Goal: Check status: Check status

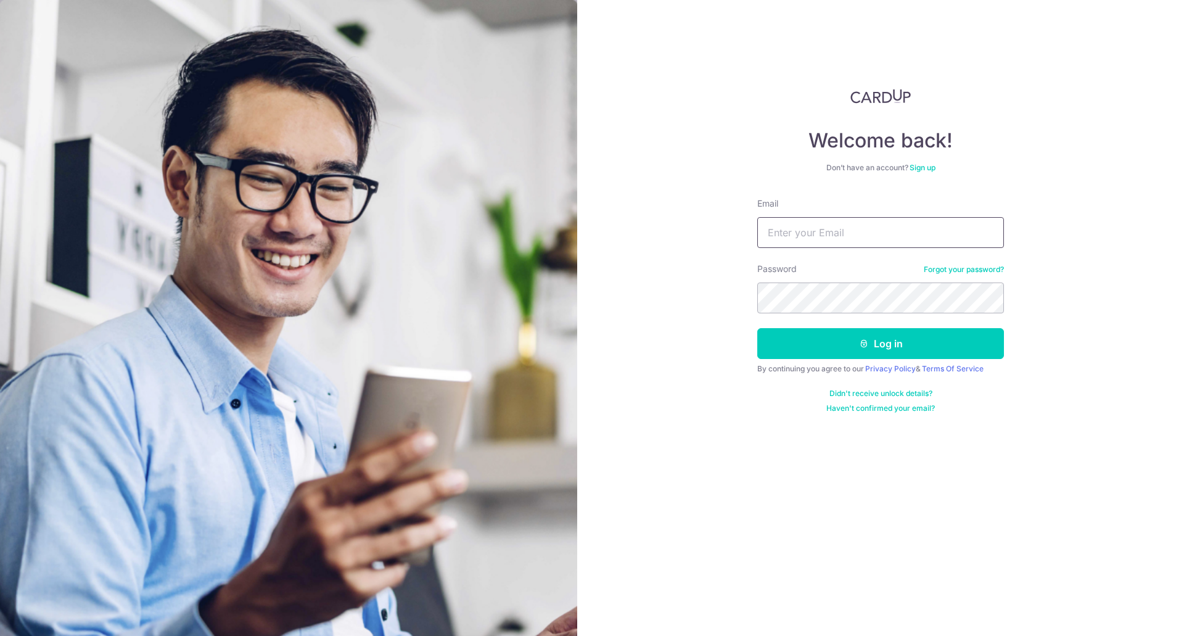
click at [823, 222] on input "Email" at bounding box center [880, 232] width 247 height 31
type input "Zaeem@ummi.sg"
click at [849, 340] on button "Log in" at bounding box center [880, 343] width 247 height 31
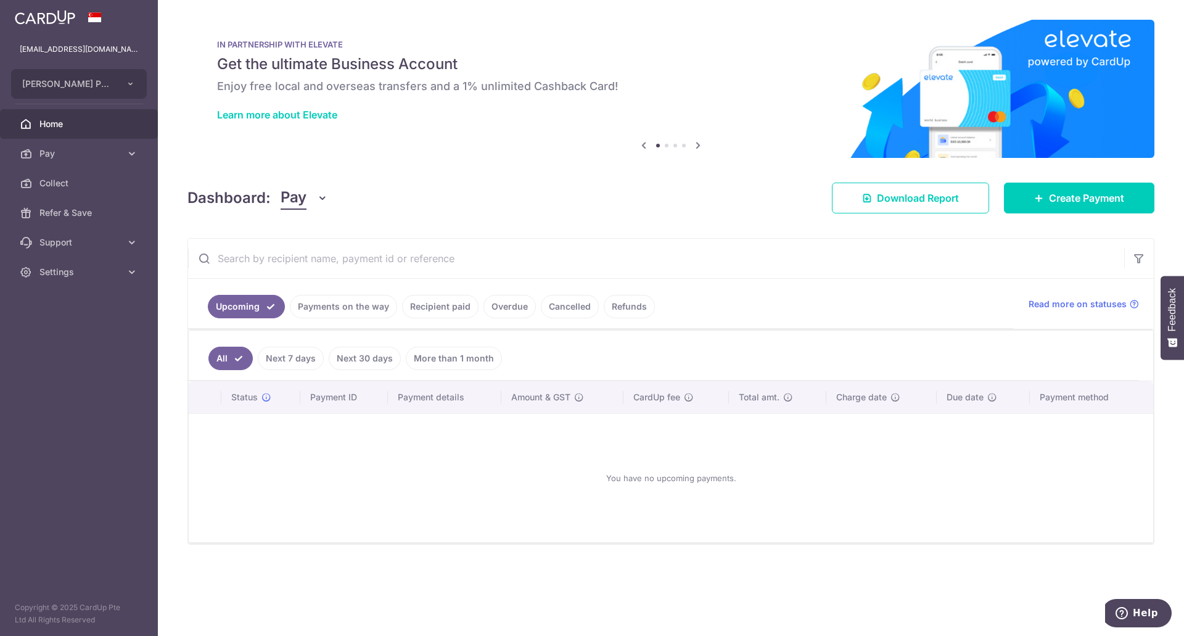
click at [443, 302] on link "Recipient paid" at bounding box center [440, 306] width 76 height 23
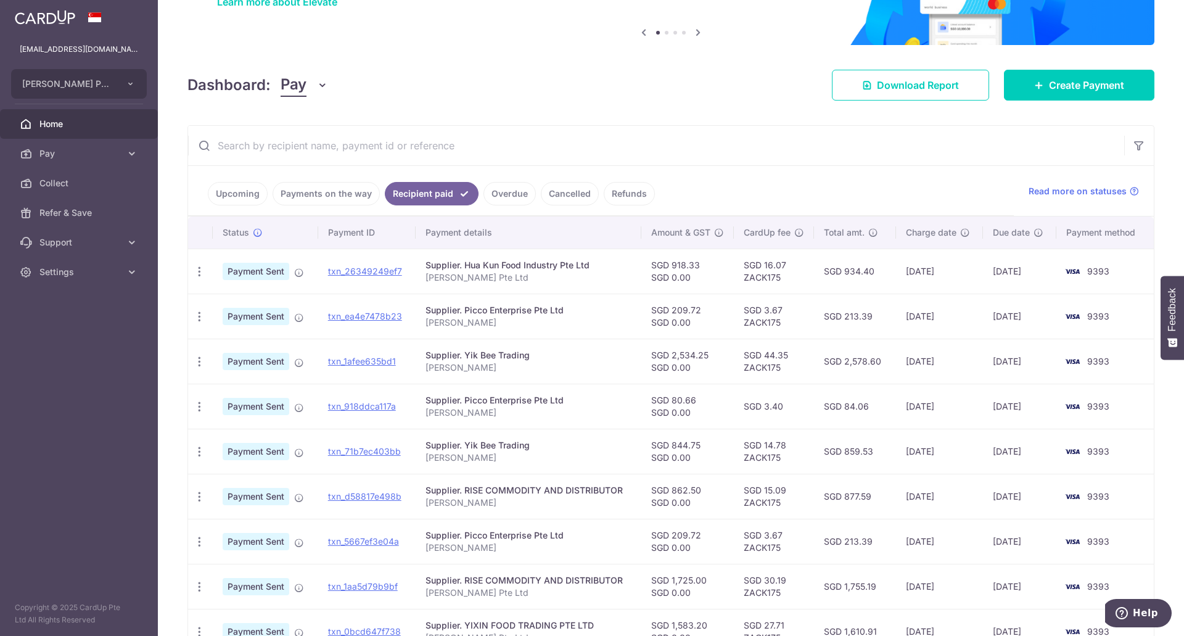
scroll to position [265, 0]
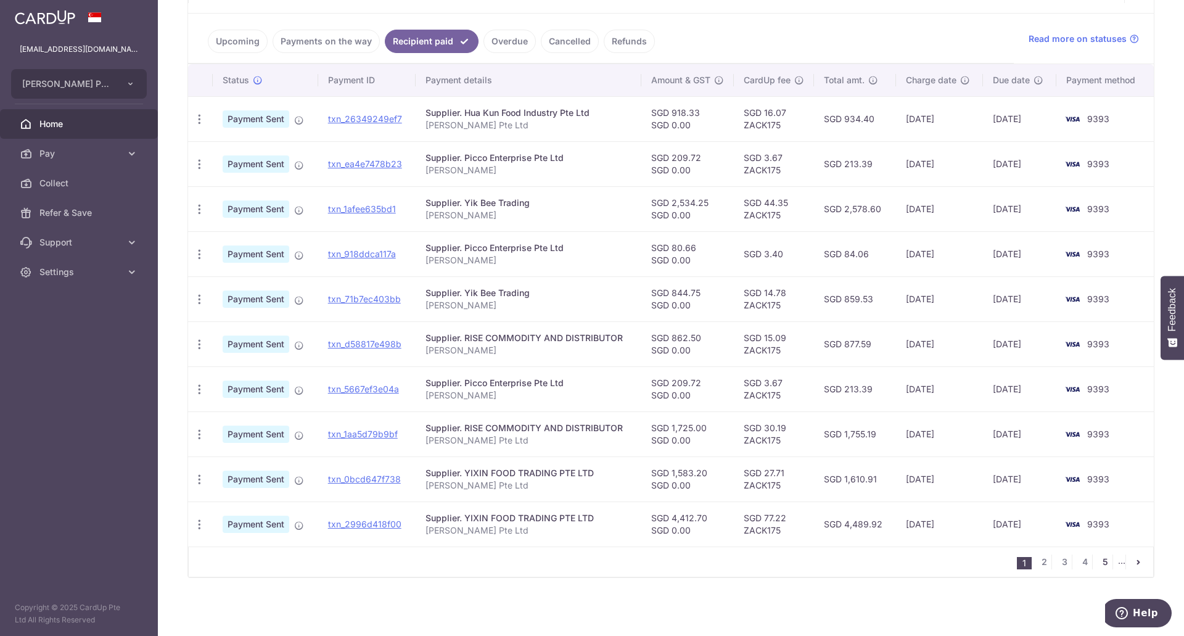
click at [1098, 561] on link "5" at bounding box center [1105, 561] width 15 height 15
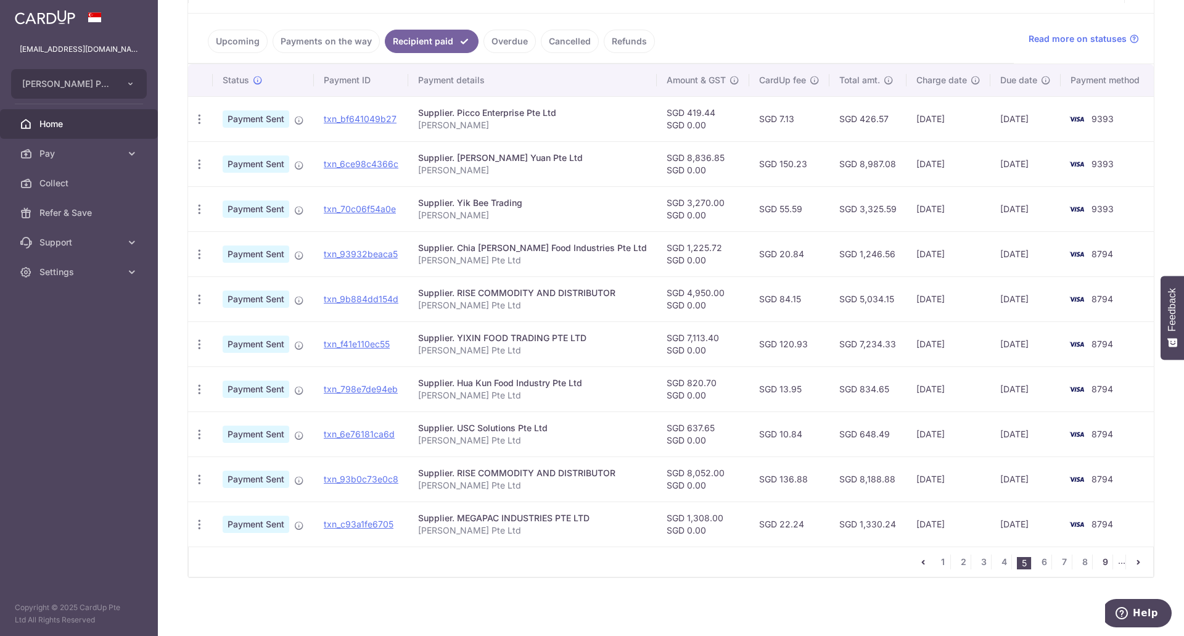
click at [1098, 562] on link "9" at bounding box center [1105, 561] width 15 height 15
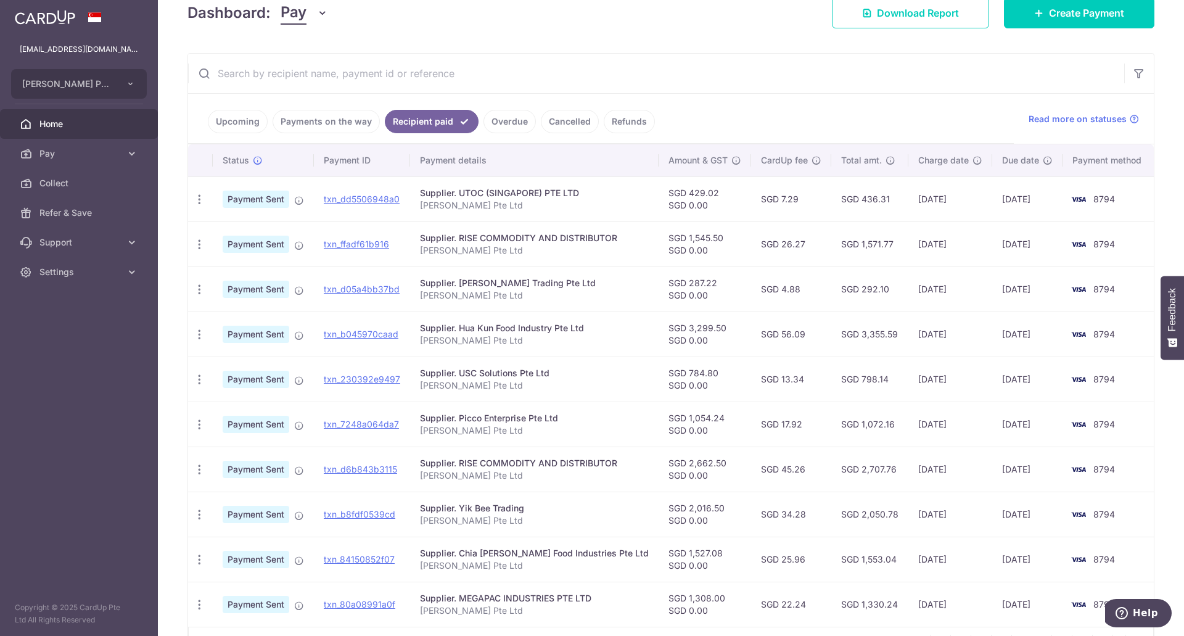
scroll to position [247, 0]
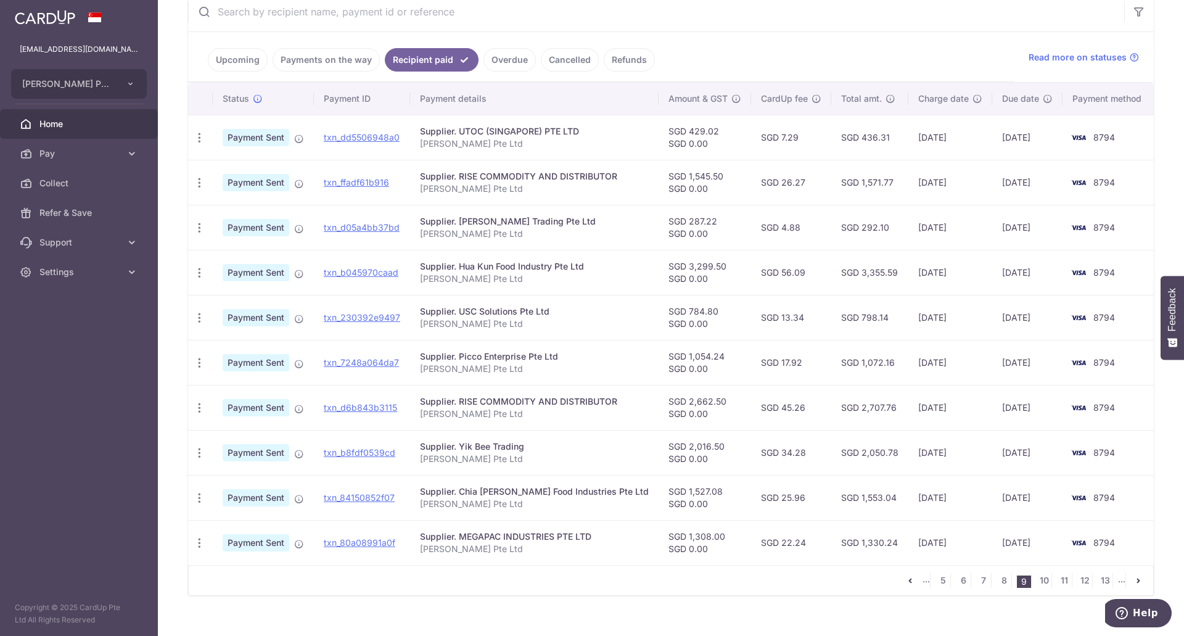
click at [477, 130] on div "Supplier. UTOC (SINGAPORE) PTE LTD" at bounding box center [534, 131] width 229 height 12
click at [498, 125] on td "Supplier. UTOC (SINGAPORE) PTE LTD Zack Syabas Pte Ltd" at bounding box center [534, 137] width 249 height 45
click at [500, 131] on div "Supplier. UTOC (SINGAPORE) PTE LTD" at bounding box center [534, 131] width 229 height 12
click at [997, 578] on link "8" at bounding box center [1004, 580] width 15 height 15
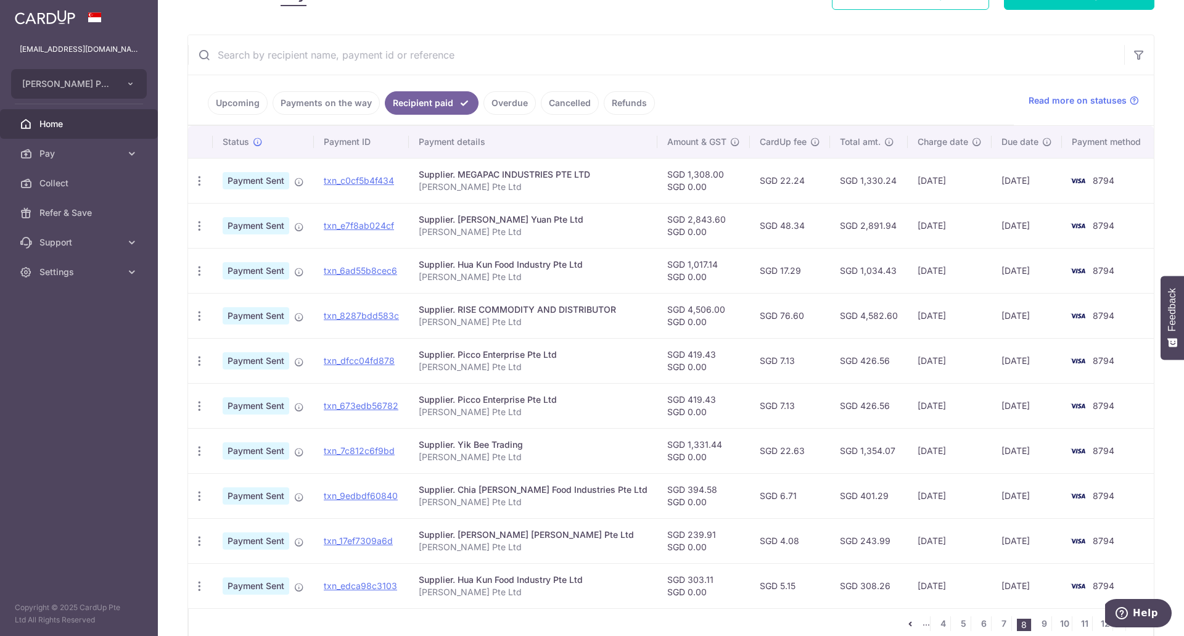
scroll to position [265, 0]
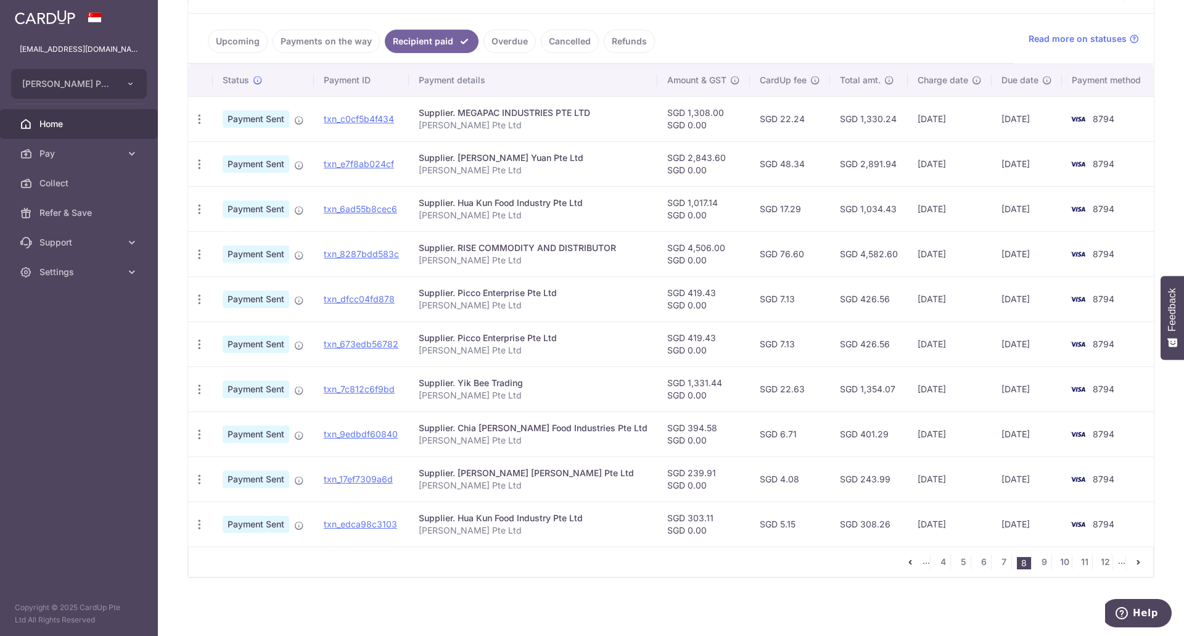
click at [678, 428] on td "SGD 394.58 SGD 0.00" at bounding box center [703, 433] width 93 height 45
copy td "394.58"
click at [686, 382] on td "SGD 1,331.44 SGD 0.00" at bounding box center [703, 388] width 93 height 45
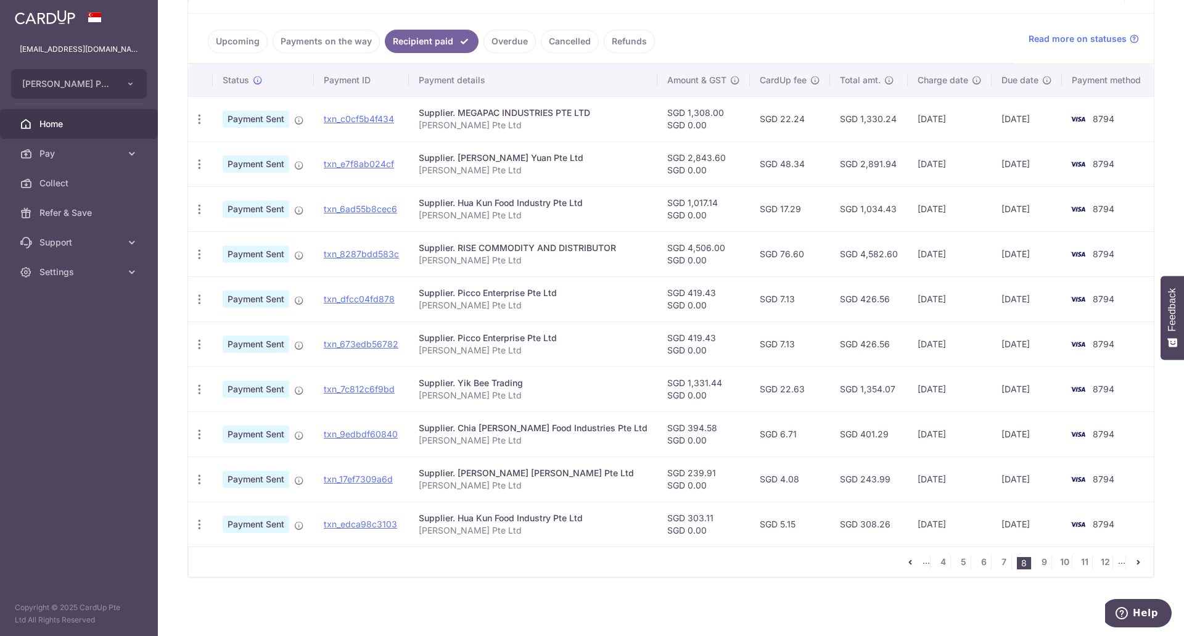
copy td "1,331.44"
click at [678, 427] on td "SGD 394.58 SGD 0.00" at bounding box center [703, 433] width 93 height 45
click at [678, 334] on td "SGD 419.43 SGD 0.00" at bounding box center [703, 343] width 93 height 45
copy td "419.43"
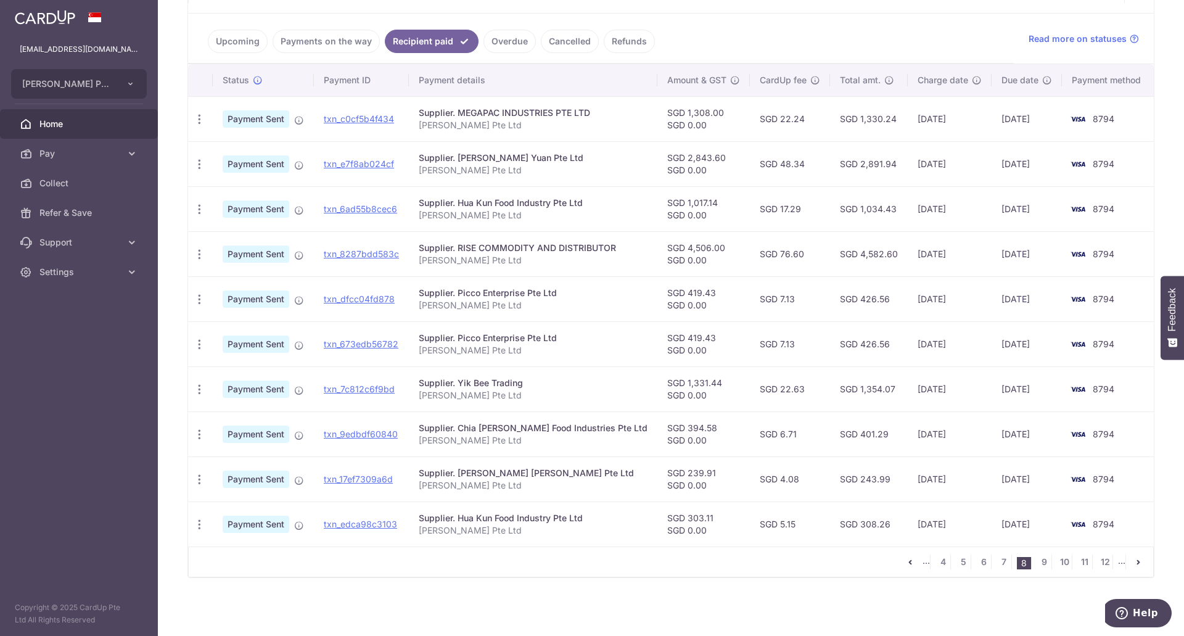
click at [679, 246] on td "SGD 4,506.00 SGD 0.00" at bounding box center [703, 253] width 93 height 45
copy td "4,506.00"
click at [681, 200] on td "SGD 1,017.14 SGD 0.00" at bounding box center [703, 208] width 93 height 45
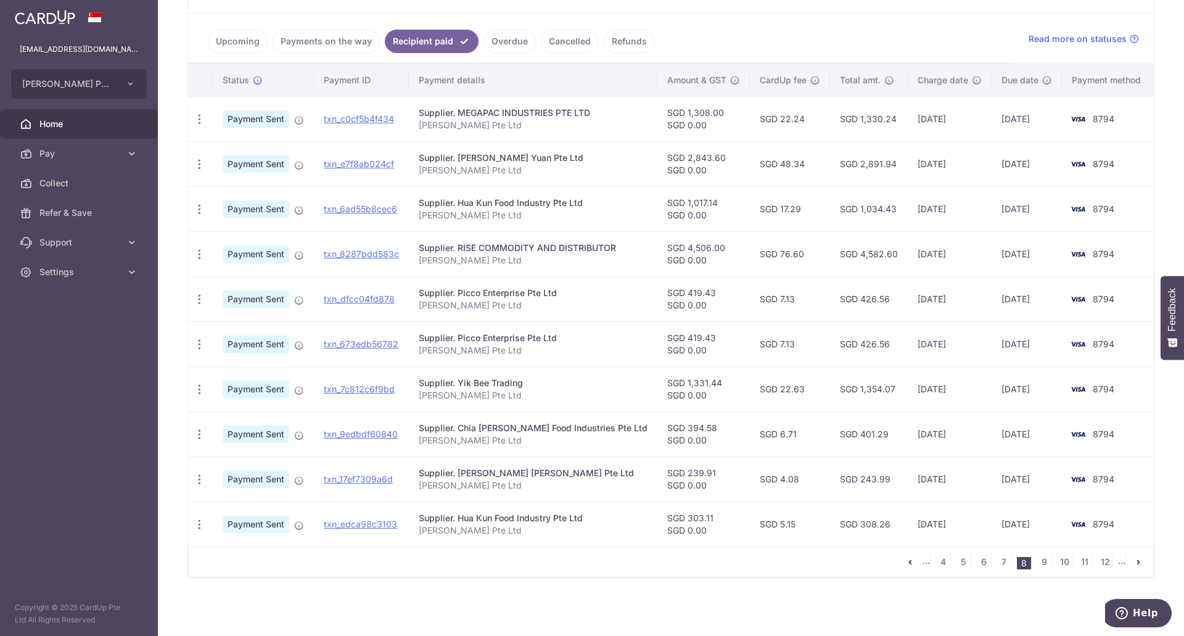
copy td "1,017.14"
click at [683, 157] on td "SGD 2,843.60 SGD 0.00" at bounding box center [703, 163] width 93 height 45
copy td "2,843.60"
click at [686, 112] on td "SGD 1,308.00 SGD 0.00" at bounding box center [703, 118] width 93 height 45
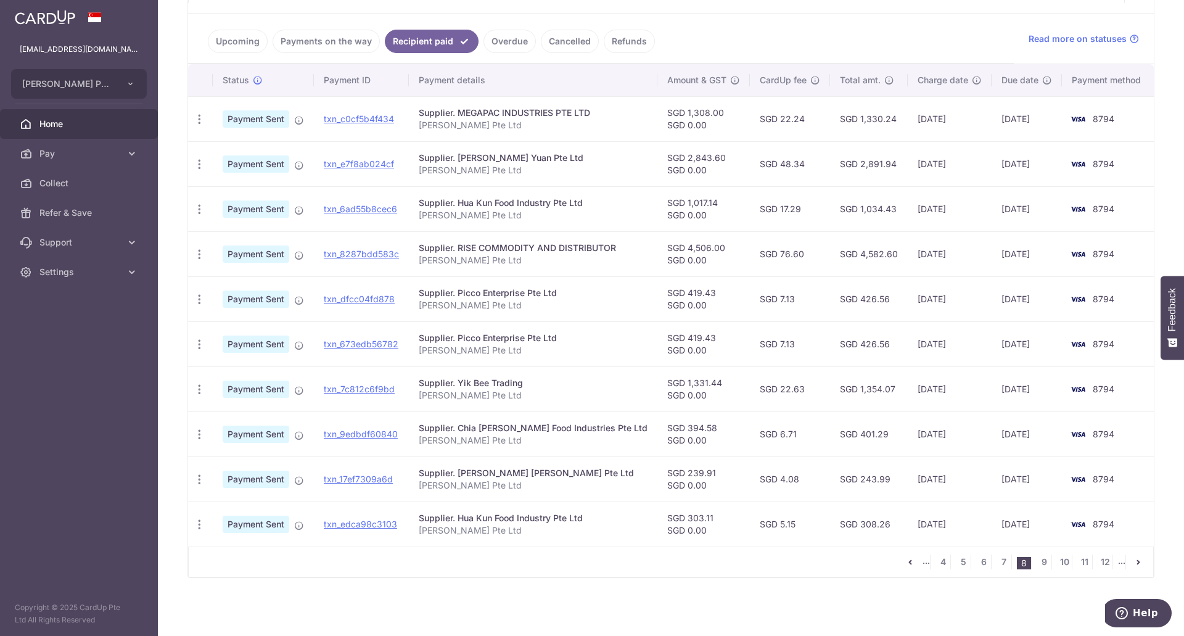
click at [686, 112] on td "SGD 1,308.00 SGD 0.00" at bounding box center [703, 118] width 93 height 45
copy td "1,308.00"
click at [997, 561] on link "7" at bounding box center [1004, 561] width 15 height 15
click at [803, 559] on div "... 3 4 5 6 7 8 9 10 11 ..." at bounding box center [671, 561] width 966 height 31
click at [686, 517] on td "SGD 3,313.60 SGD 0.00" at bounding box center [703, 523] width 93 height 45
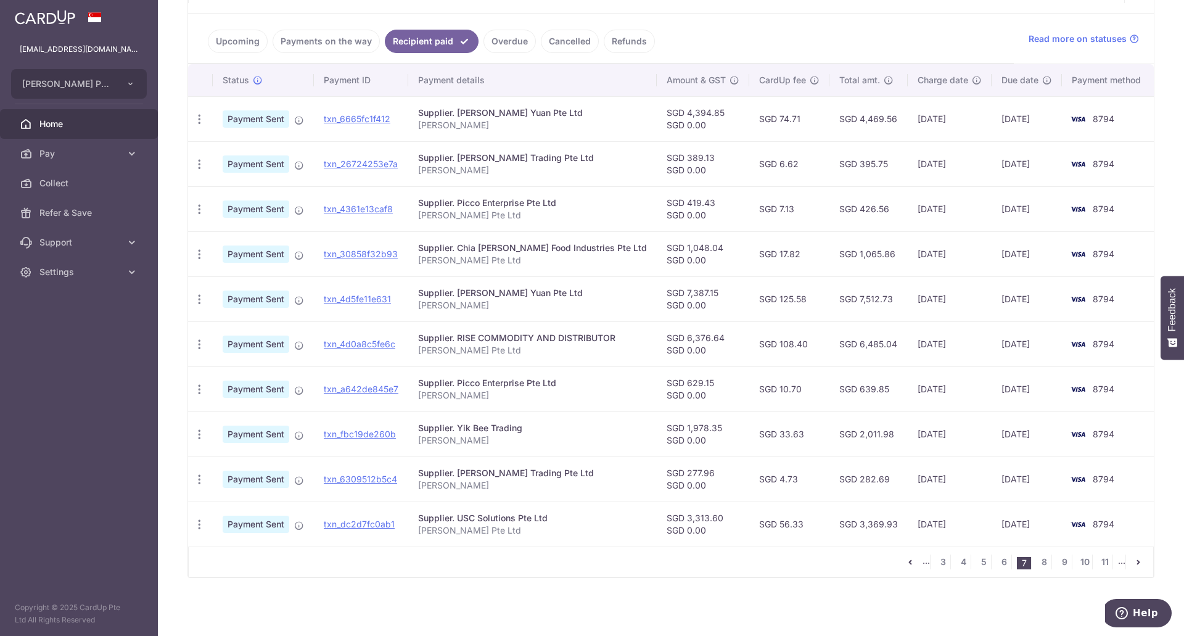
click at [685, 517] on td "SGD 3,313.60 SGD 0.00" at bounding box center [703, 523] width 93 height 45
copy td "3,313.60"
click at [682, 468] on td "SGD 277.96 SGD 0.00" at bounding box center [703, 478] width 93 height 45
copy td "277.96"
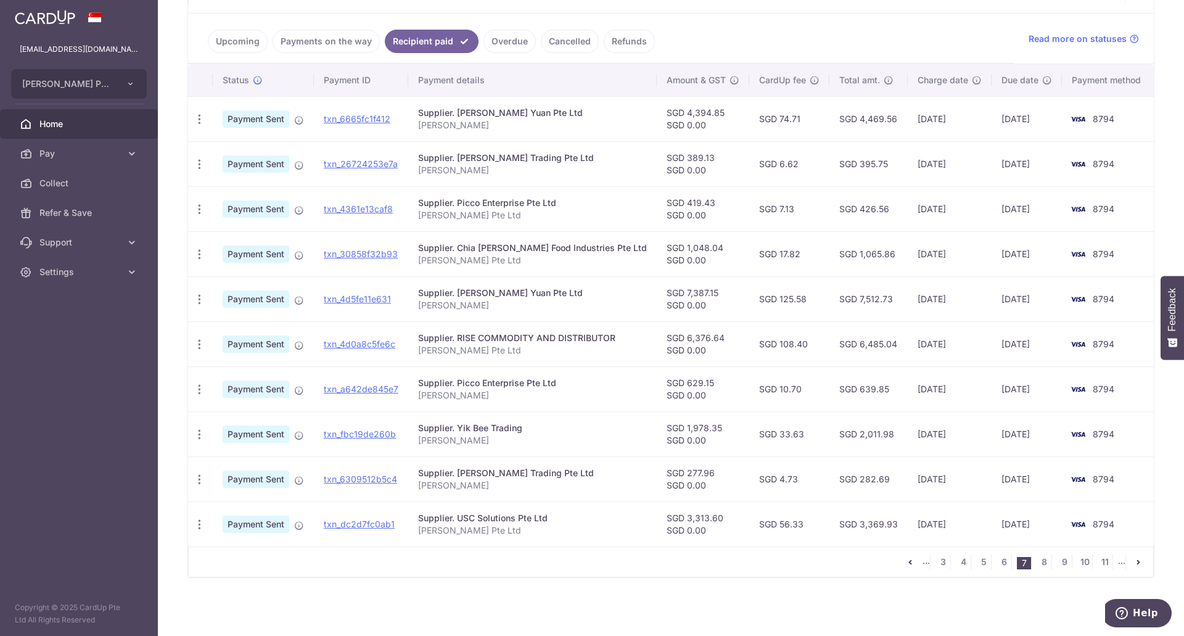
click at [683, 422] on td "SGD 1,978.35 SGD 0.00" at bounding box center [703, 433] width 93 height 45
click at [682, 422] on td "SGD 1,978.35 SGD 0.00" at bounding box center [703, 433] width 93 height 45
copy td "1,978.35"
click at [680, 381] on td "SGD 629.15 SGD 0.00" at bounding box center [703, 388] width 93 height 45
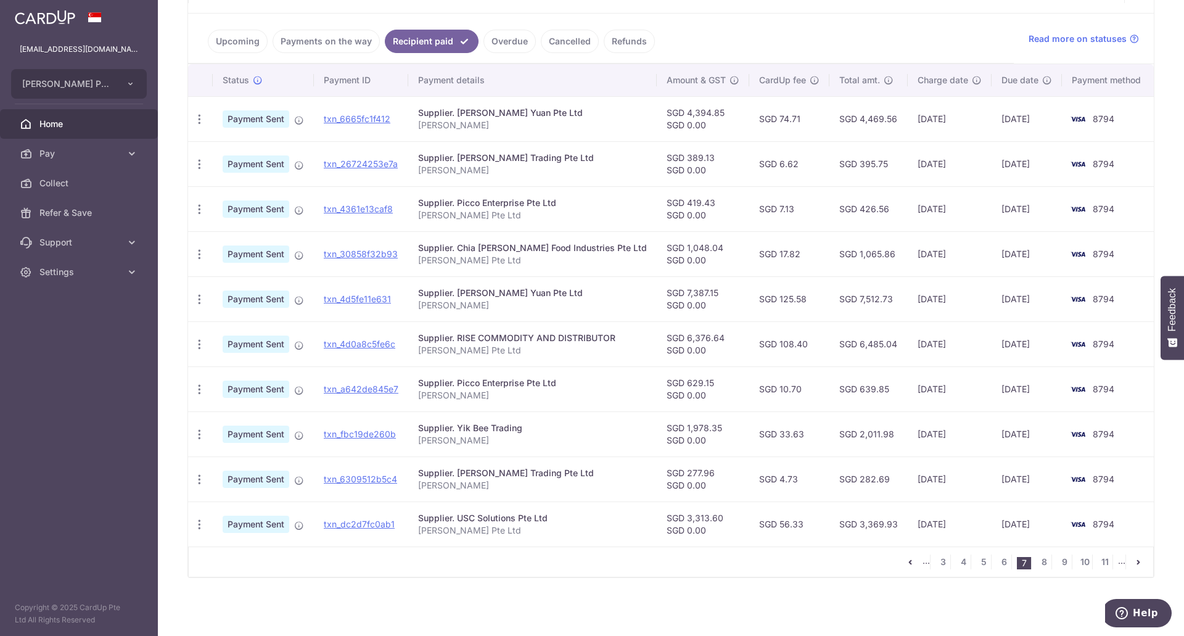
click at [683, 337] on td "SGD 6,376.64 SGD 0.00" at bounding box center [703, 343] width 93 height 45
click at [673, 294] on td "SGD 7,387.15 SGD 0.00" at bounding box center [703, 298] width 93 height 45
click at [679, 245] on td "SGD 1,048.04 SGD 0.00" at bounding box center [703, 253] width 93 height 45
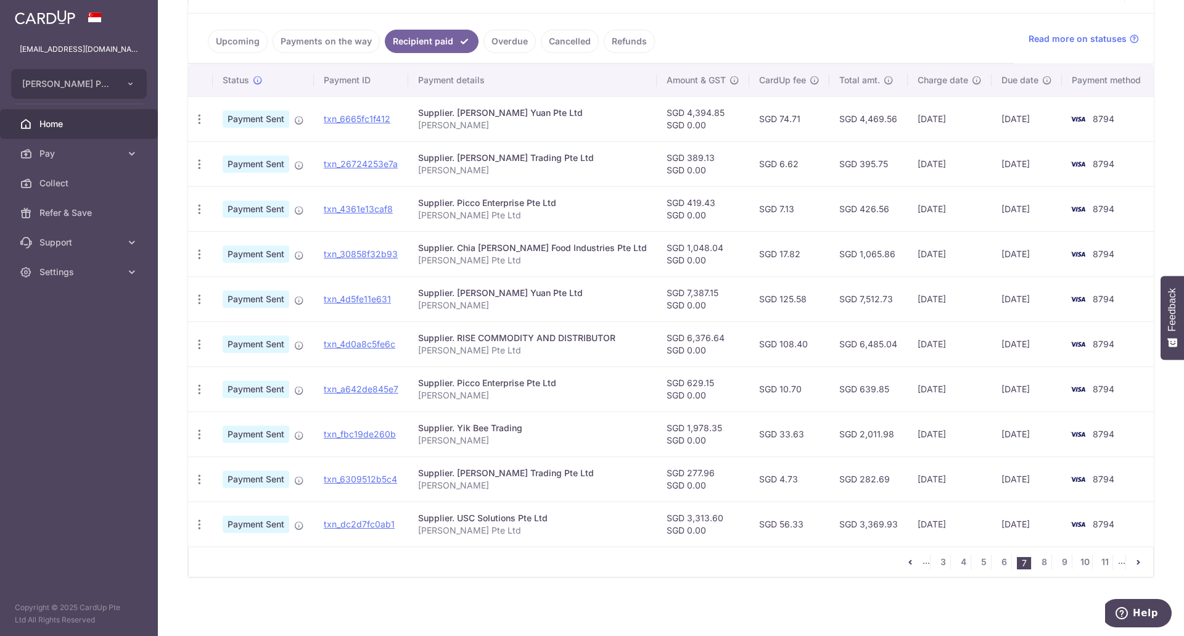
click at [679, 245] on td "SGD 1,048.04 SGD 0.00" at bounding box center [703, 253] width 93 height 45
click at [1000, 565] on link "6" at bounding box center [1004, 561] width 15 height 15
click at [1037, 562] on link "7" at bounding box center [1044, 561] width 15 height 15
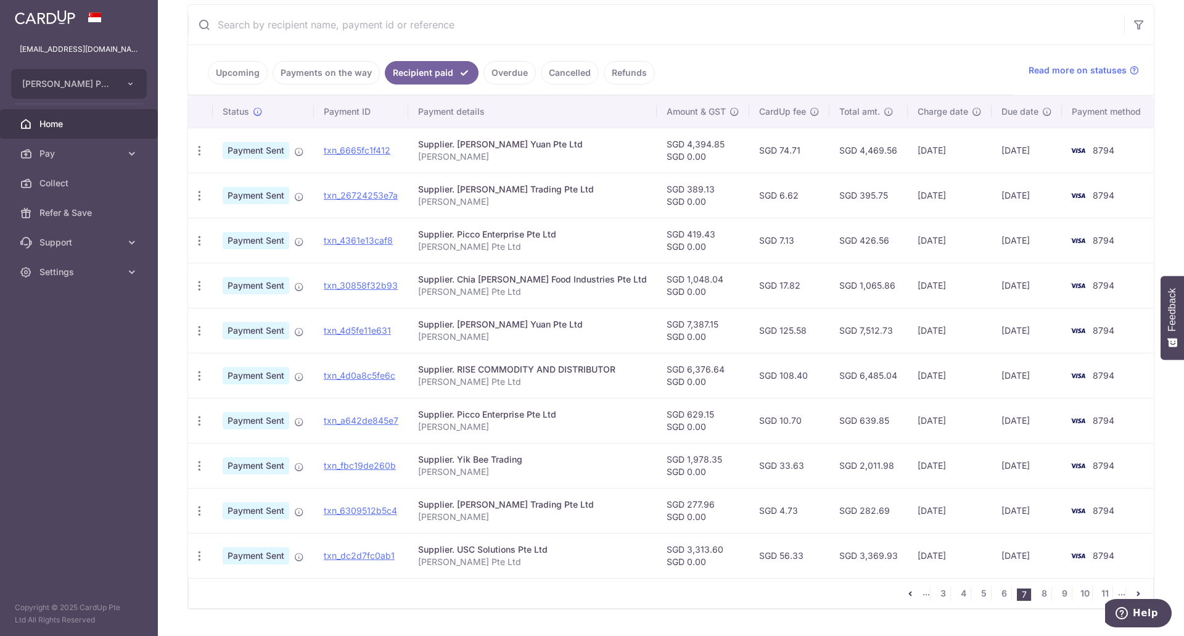
scroll to position [247, 0]
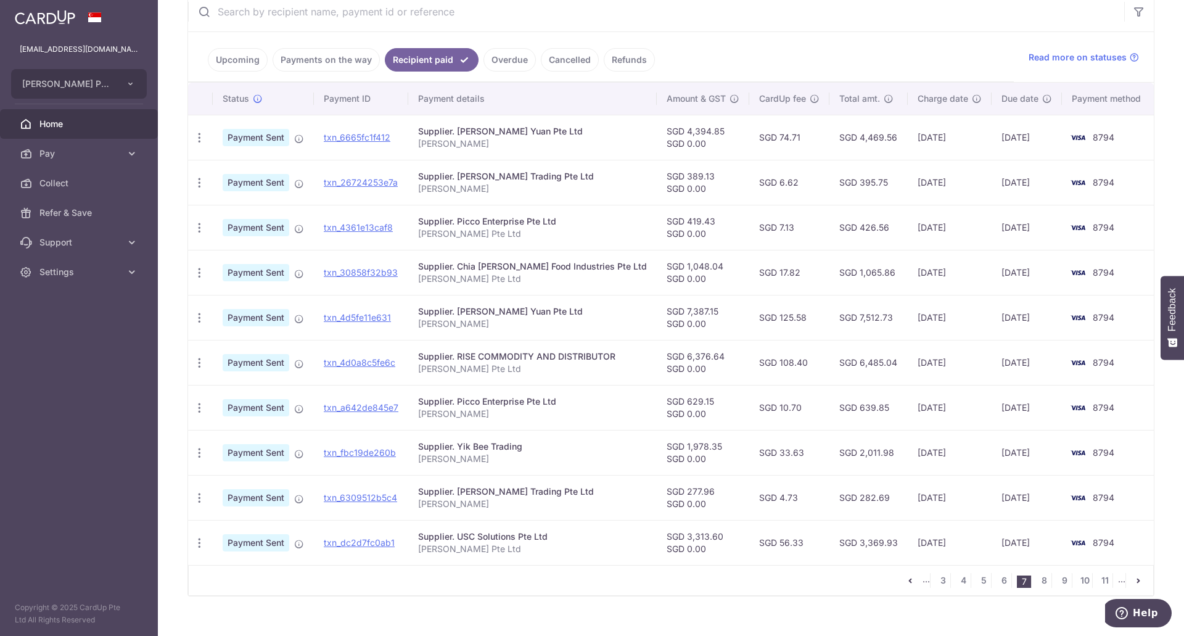
click at [684, 220] on td "SGD 419.43 SGD 0.00" at bounding box center [703, 227] width 93 height 45
click at [678, 173] on td "SGD 389.13 SGD 0.00" at bounding box center [703, 182] width 93 height 45
click at [688, 129] on td "SGD 4,394.85 SGD 0.00" at bounding box center [703, 137] width 93 height 45
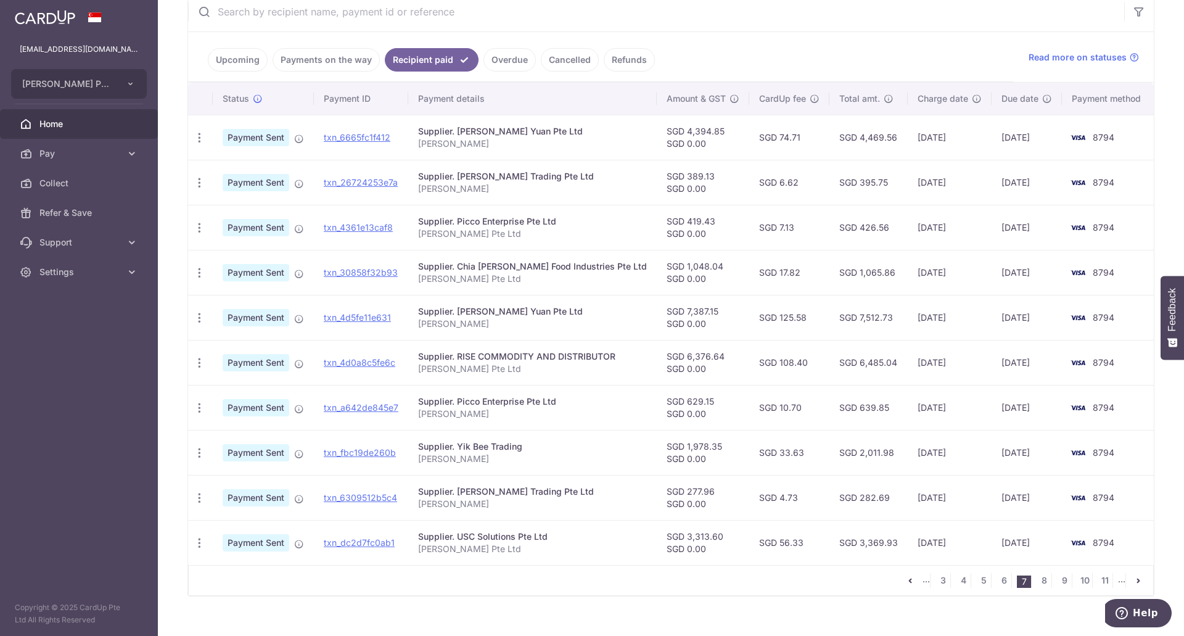
click at [688, 129] on td "SGD 4,394.85 SGD 0.00" at bounding box center [703, 137] width 93 height 45
click at [997, 580] on link "6" at bounding box center [1004, 580] width 15 height 15
click at [682, 536] on td "SGD 1,805.53 SGD 0.00" at bounding box center [703, 542] width 93 height 45
click at [683, 536] on td "SGD 1,805.53 SGD 0.00" at bounding box center [703, 542] width 93 height 45
click at [685, 489] on td "SGD 5,591.44 SGD 0.00" at bounding box center [703, 497] width 93 height 45
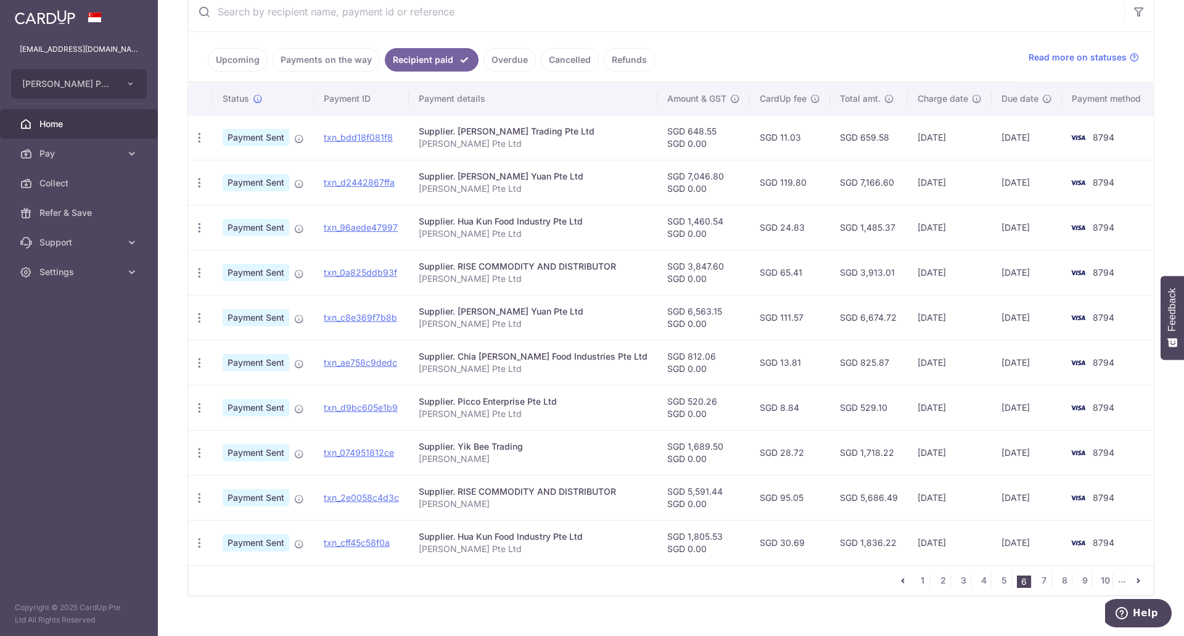
click at [684, 488] on td "SGD 5,591.44 SGD 0.00" at bounding box center [703, 497] width 93 height 45
click at [683, 441] on td "SGD 1,689.50 SGD 0.00" at bounding box center [703, 452] width 93 height 45
click at [679, 398] on td "SGD 520.26 SGD 0.00" at bounding box center [703, 407] width 93 height 45
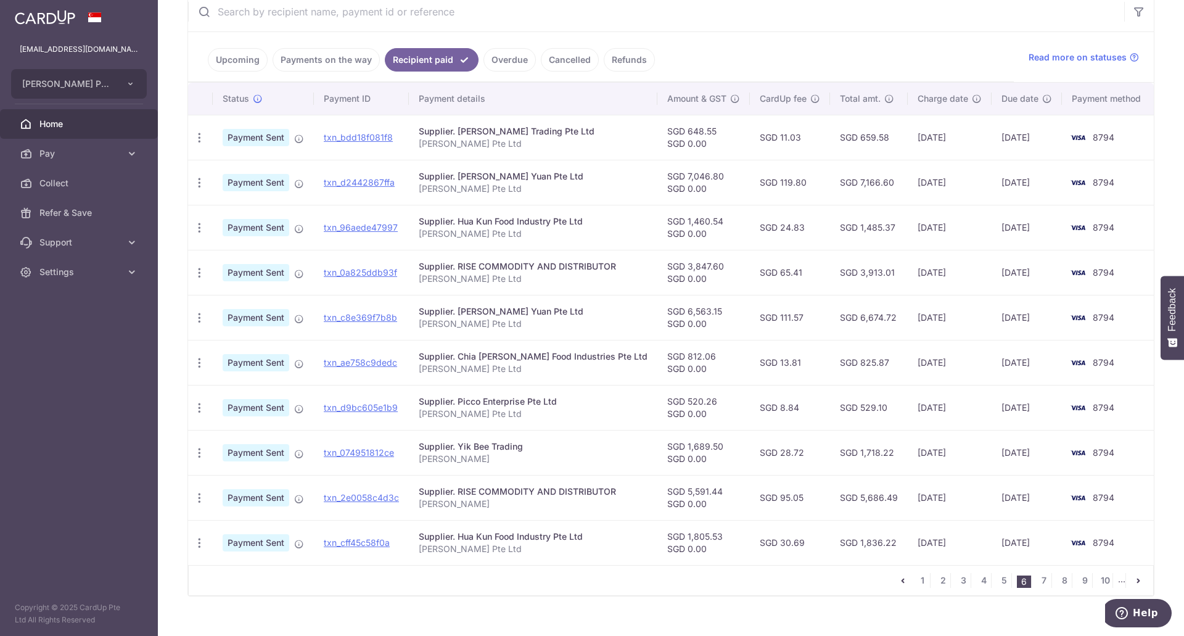
click at [681, 352] on td "SGD 812.06 SGD 0.00" at bounding box center [703, 362] width 93 height 45
